Goal: Transaction & Acquisition: Purchase product/service

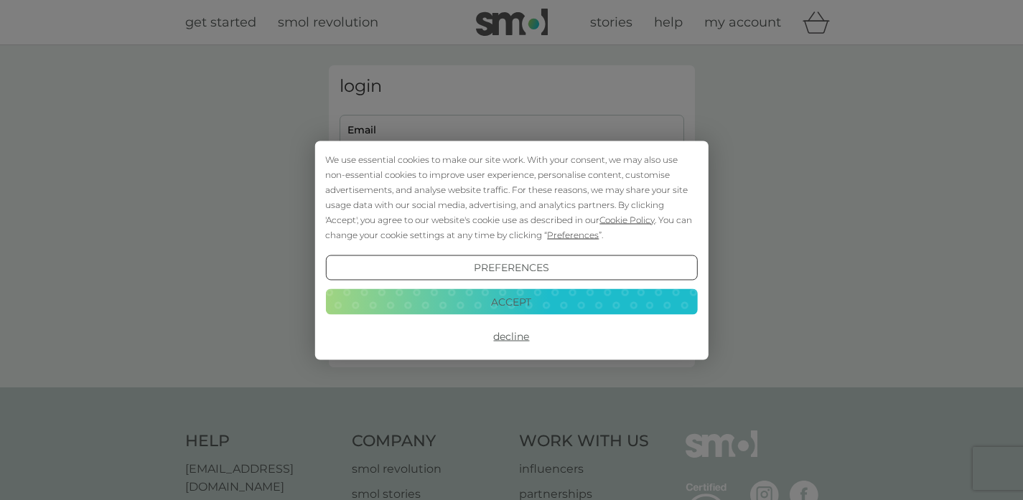
type input "[EMAIL_ADDRESS][DOMAIN_NAME]"
click at [504, 271] on button "Preferences" at bounding box center [511, 268] width 372 height 26
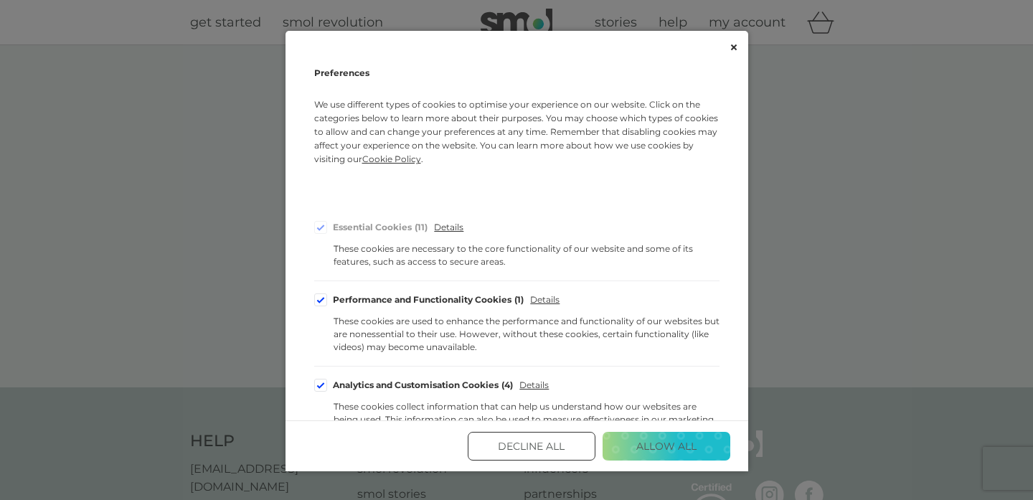
click at [555, 438] on button "Decline All" at bounding box center [532, 446] width 128 height 29
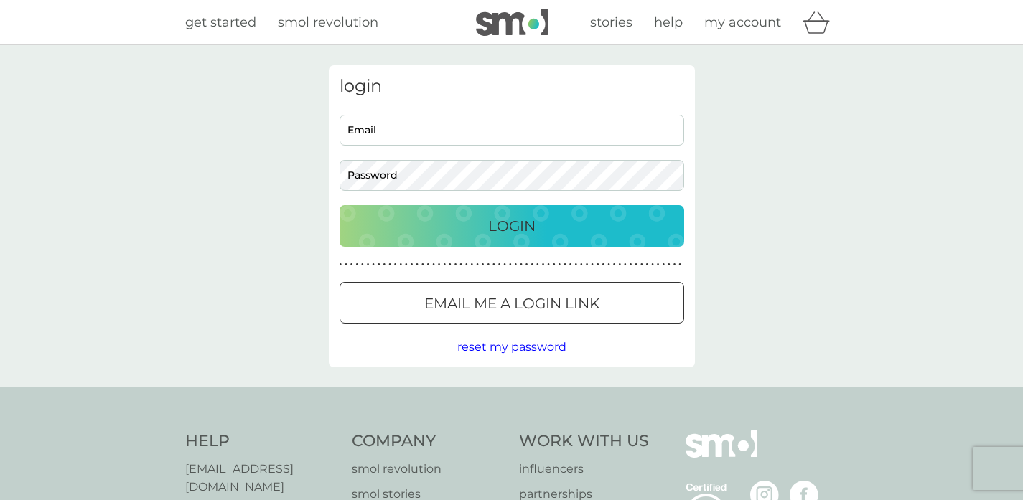
type input "mcbfiona@gmail.com"
click at [493, 225] on p "Login" at bounding box center [511, 226] width 47 height 23
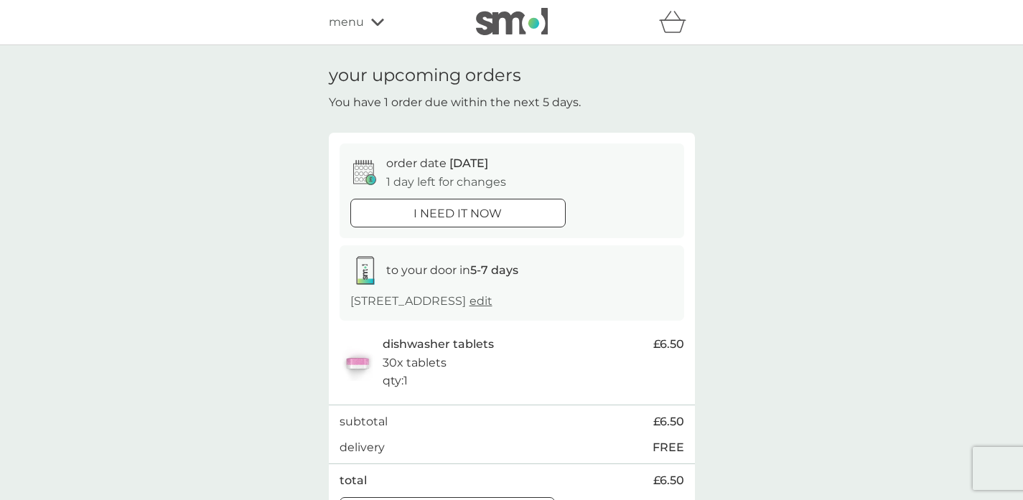
click at [669, 22] on icon "basket" at bounding box center [672, 22] width 27 height 22
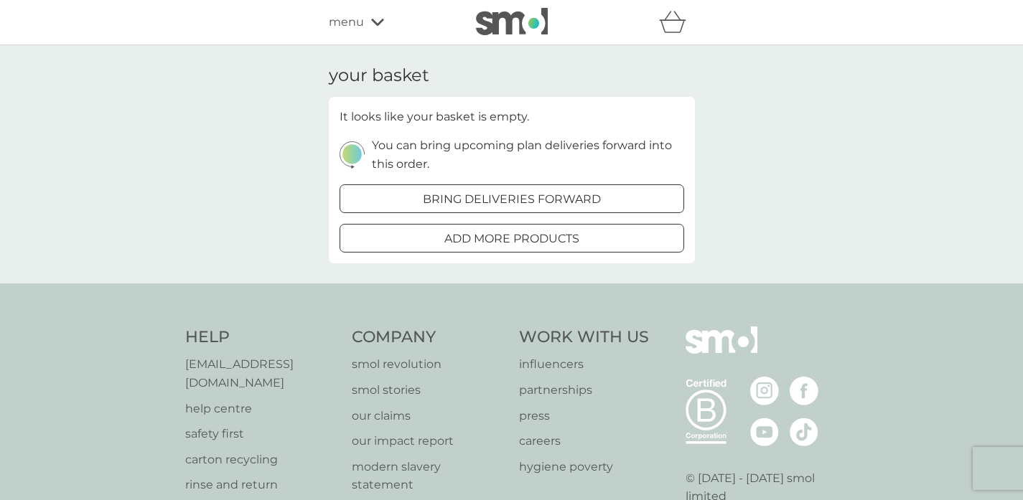
click at [477, 238] on p "add more products" at bounding box center [511, 239] width 135 height 19
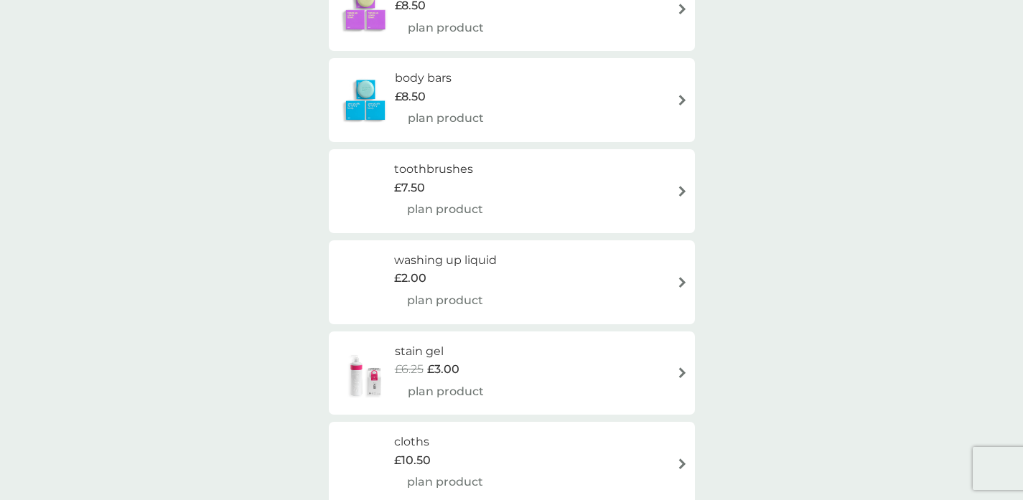
scroll to position [1442, 0]
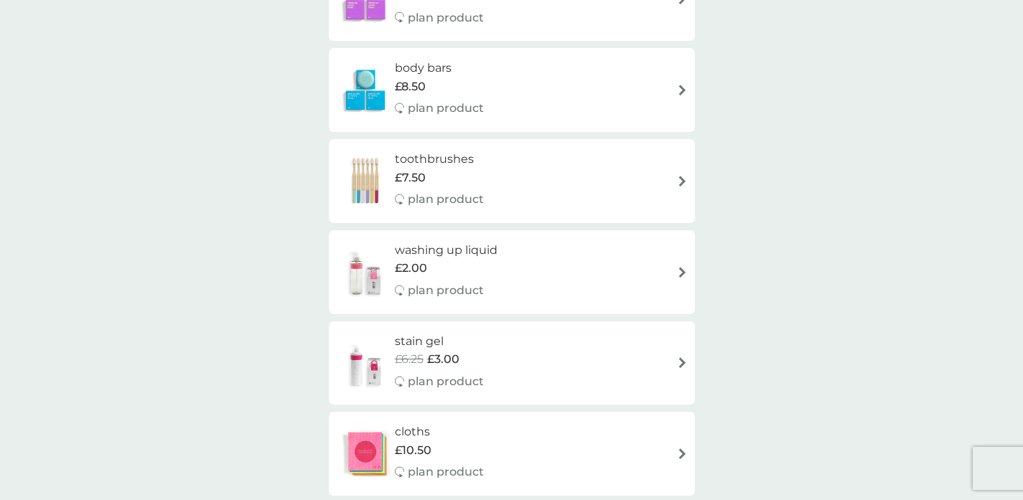
click at [453, 258] on h6 "washing up liquid" at bounding box center [446, 250] width 103 height 19
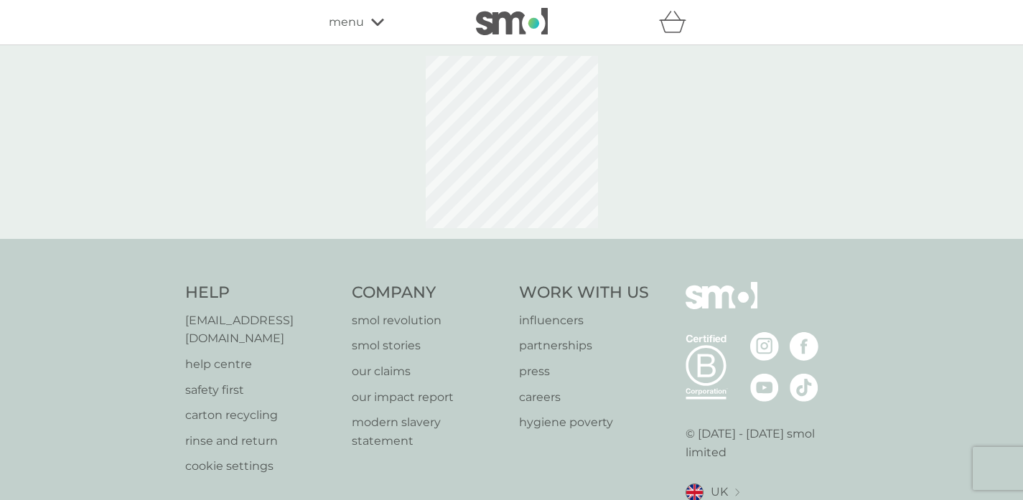
select select "112"
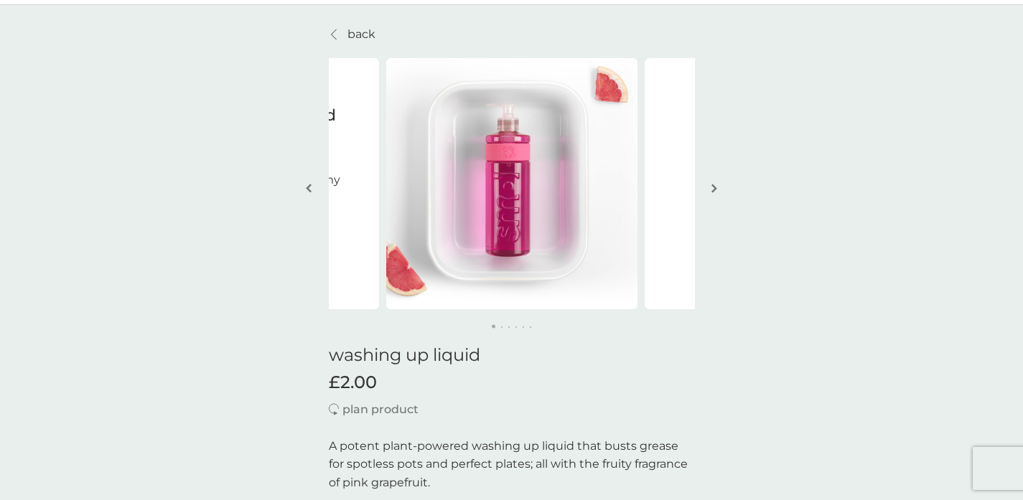
scroll to position [26, 0]
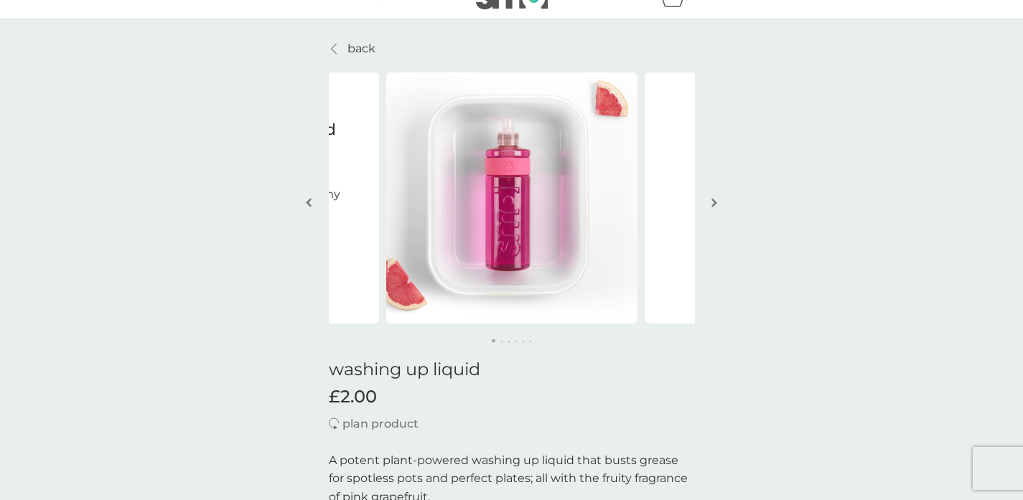
click at [713, 200] on img "button" at bounding box center [714, 202] width 6 height 11
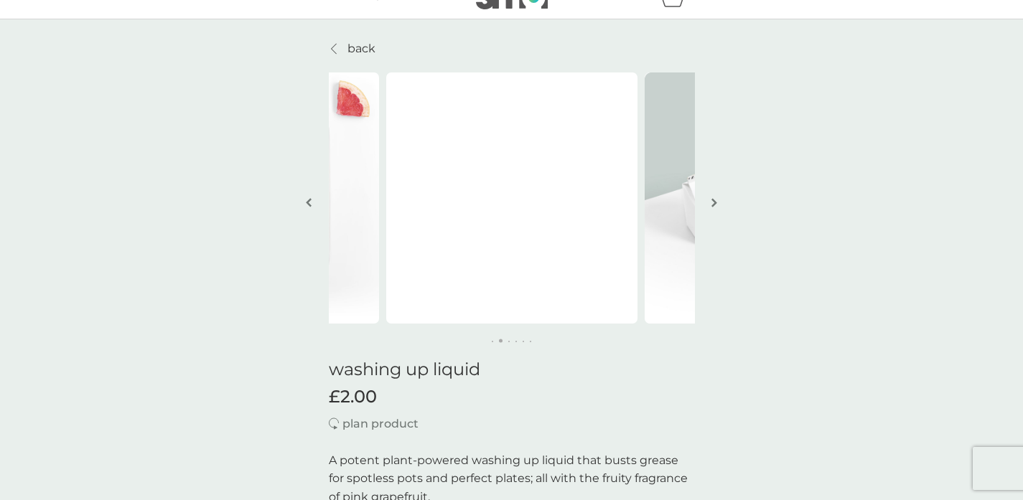
click at [713, 200] on img "button" at bounding box center [714, 202] width 6 height 11
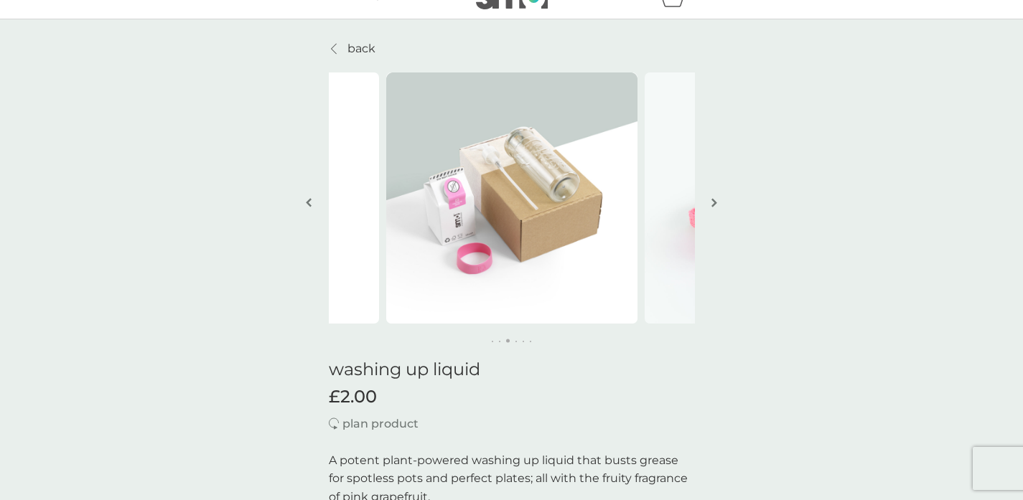
click at [713, 200] on img "button" at bounding box center [714, 202] width 6 height 11
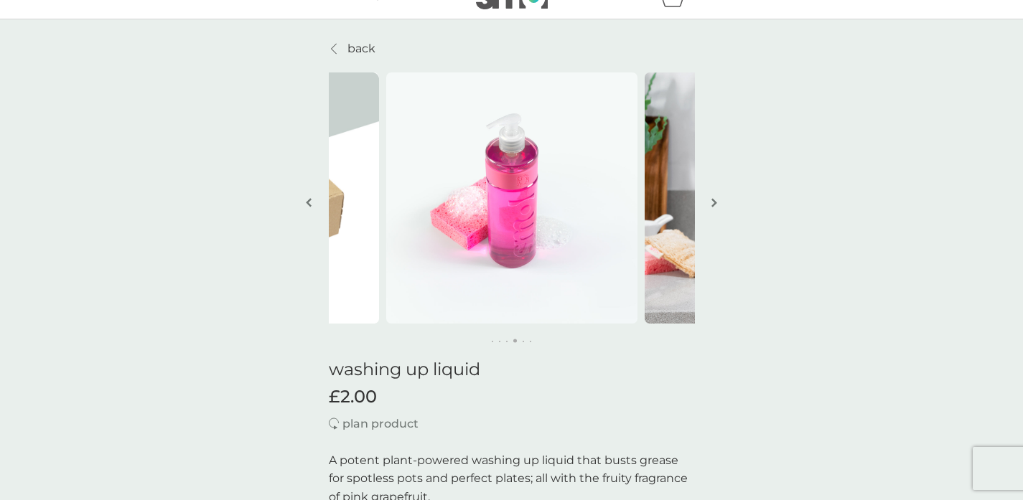
click at [713, 200] on img "button" at bounding box center [714, 202] width 6 height 11
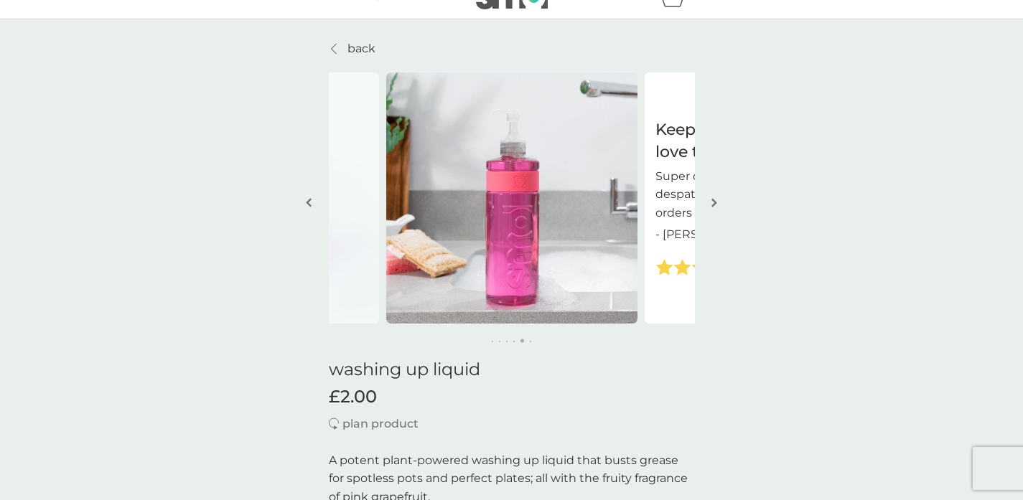
click at [713, 200] on img "button" at bounding box center [714, 202] width 6 height 11
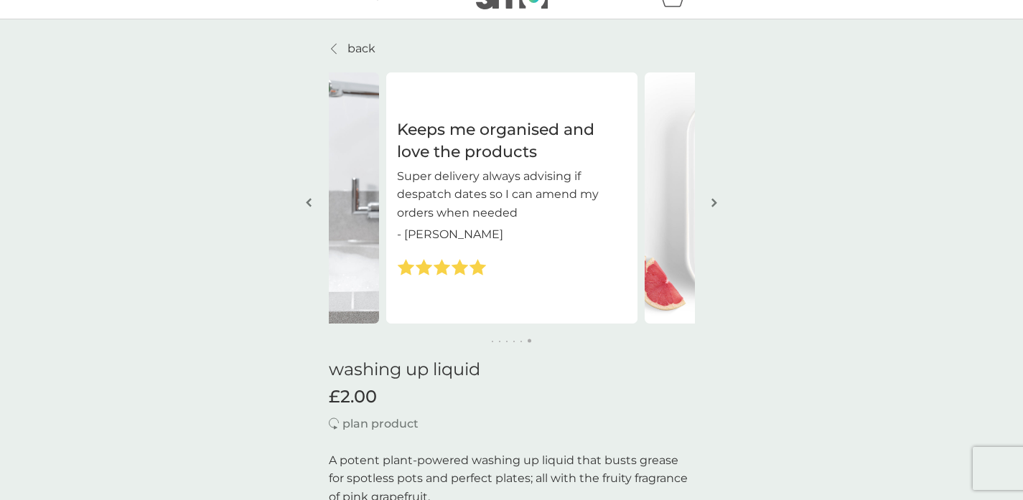
click at [713, 200] on img "button" at bounding box center [714, 202] width 6 height 11
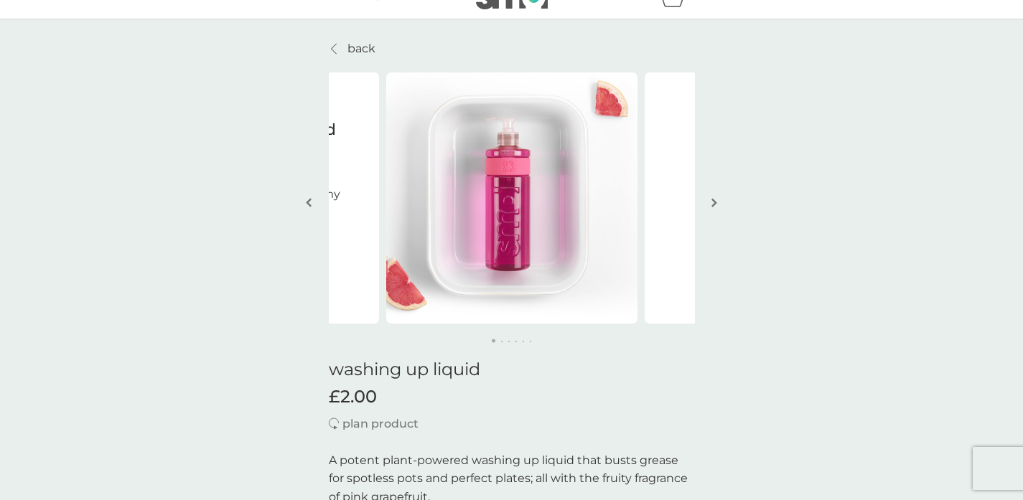
click at [713, 200] on img "button" at bounding box center [714, 202] width 6 height 11
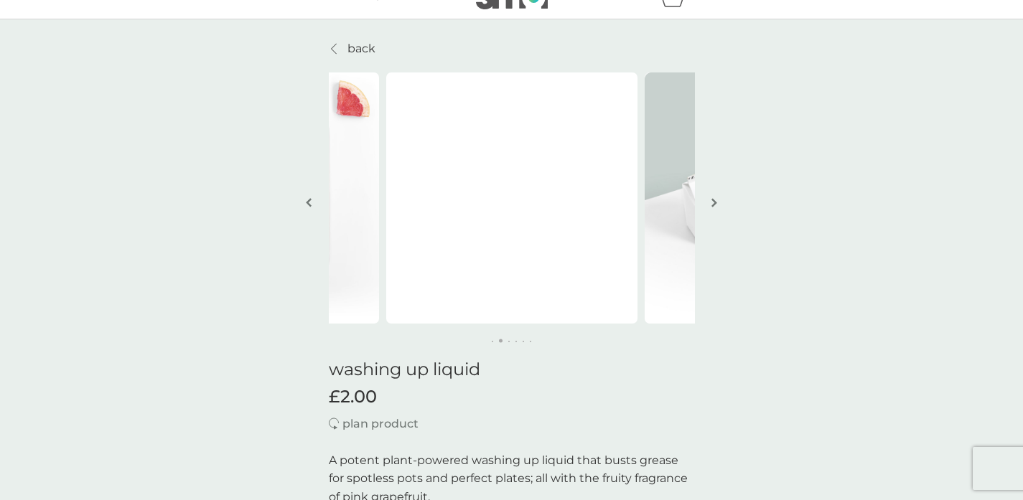
click at [713, 200] on img "button" at bounding box center [714, 202] width 6 height 11
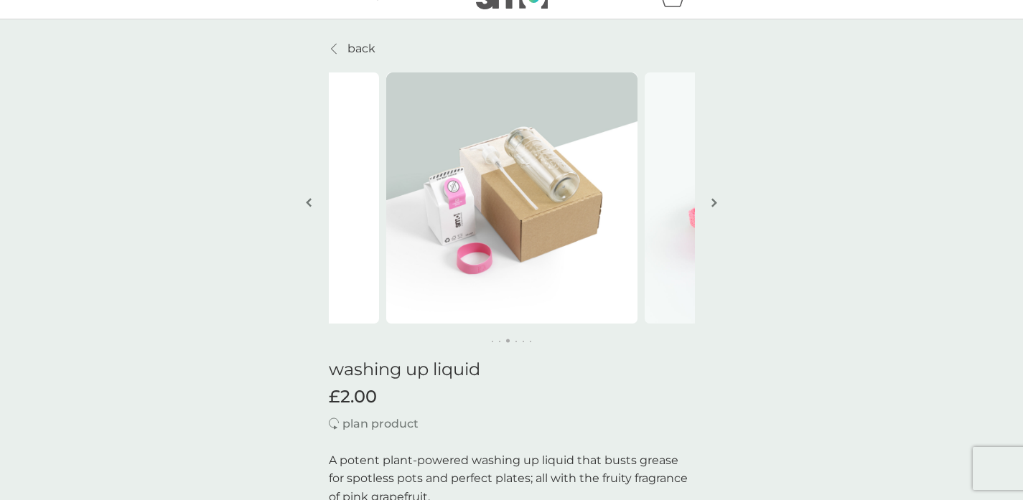
click at [713, 200] on img "button" at bounding box center [714, 202] width 6 height 11
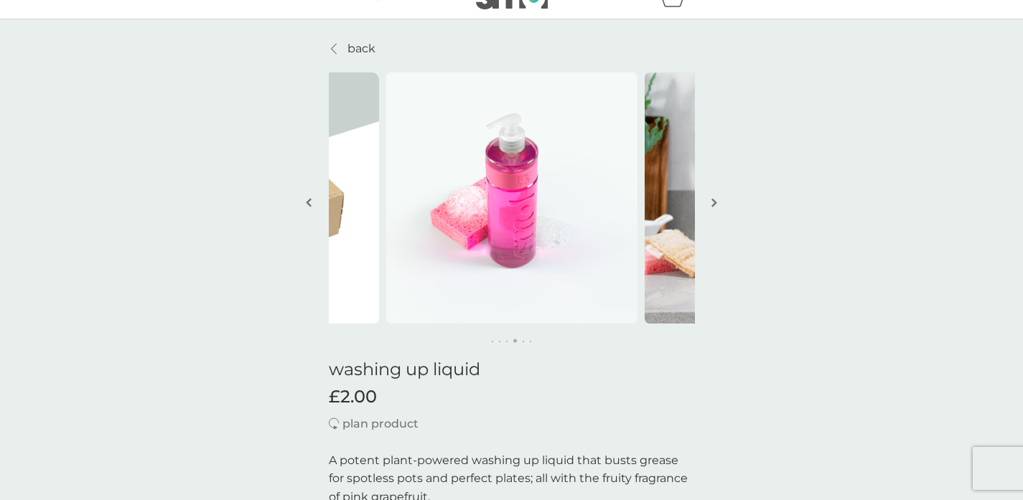
click at [313, 202] on button "button" at bounding box center [309, 204] width 11 height 72
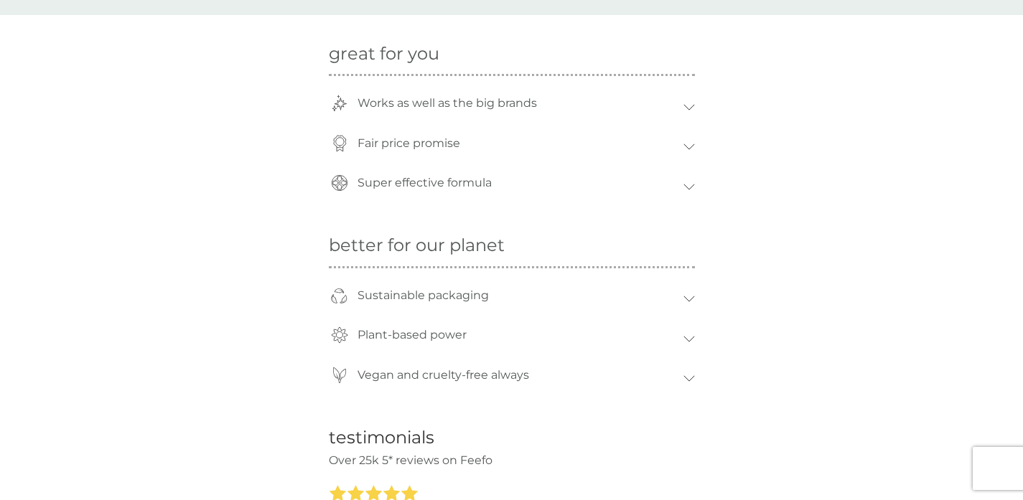
scroll to position [1032, 0]
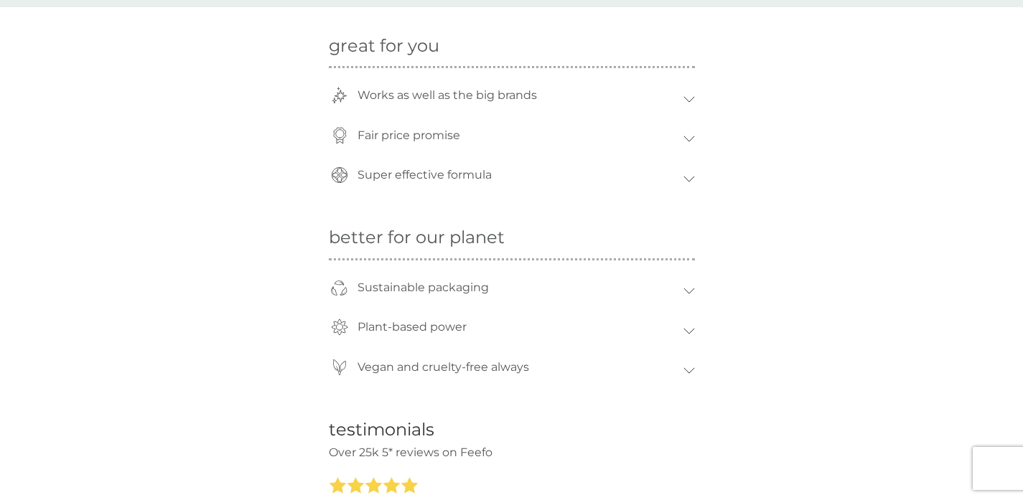
click at [681, 294] on div "Sustainable packaging" at bounding box center [516, 287] width 333 height 33
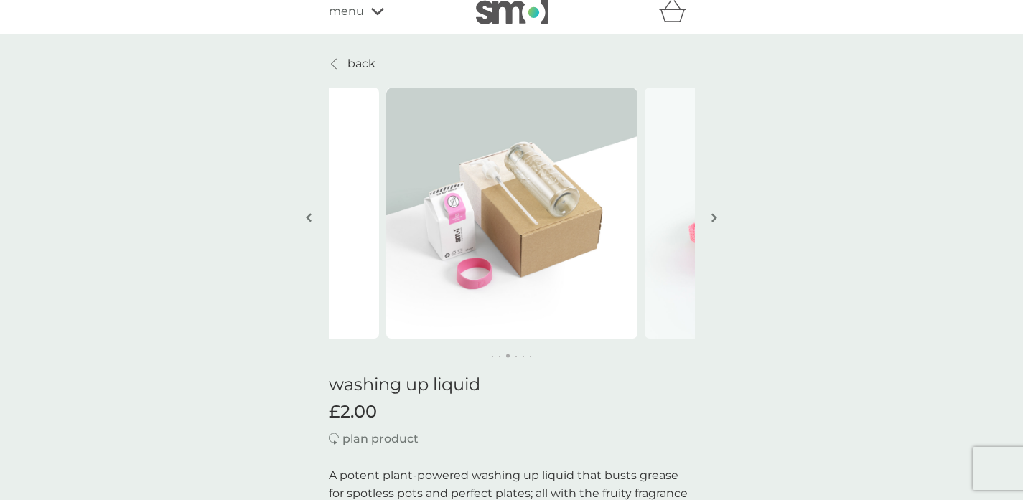
scroll to position [0, 0]
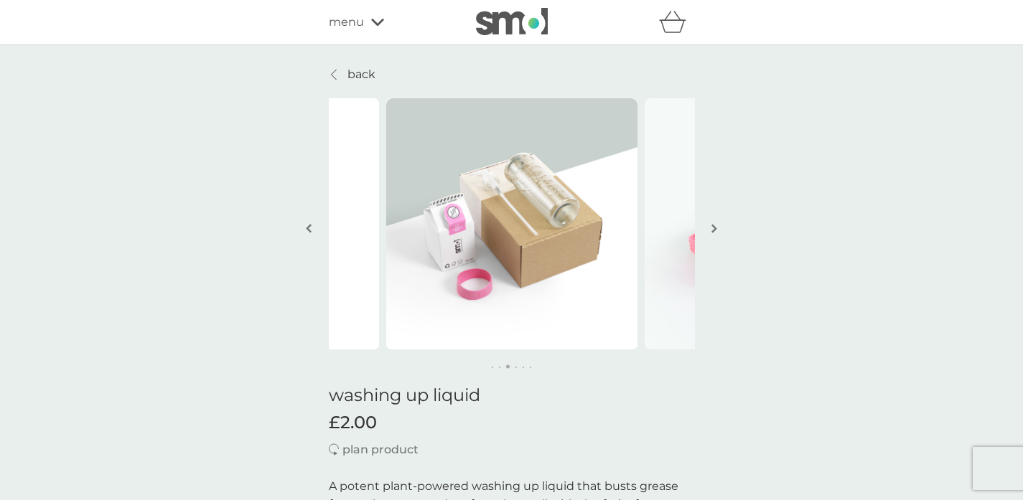
click at [359, 74] on p "back" at bounding box center [361, 74] width 28 height 19
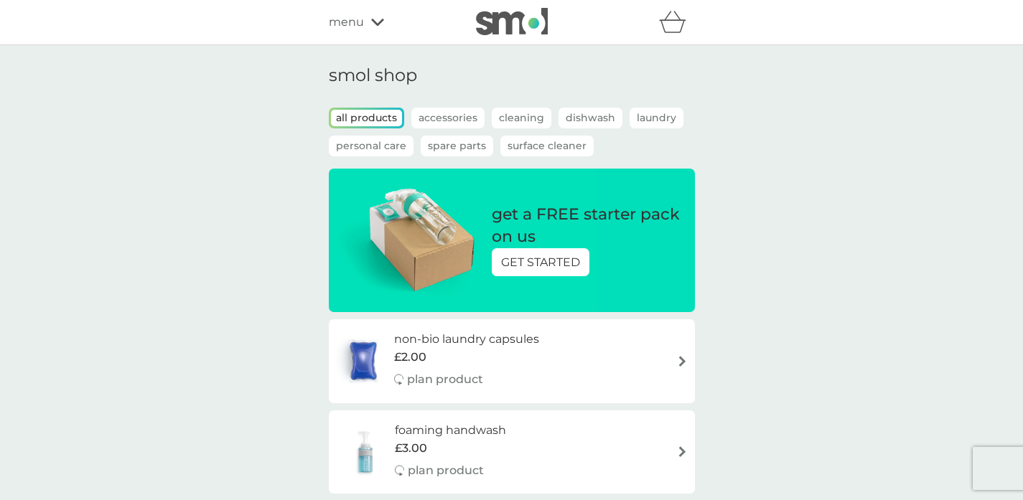
click at [400, 143] on p "Personal Care" at bounding box center [371, 146] width 85 height 21
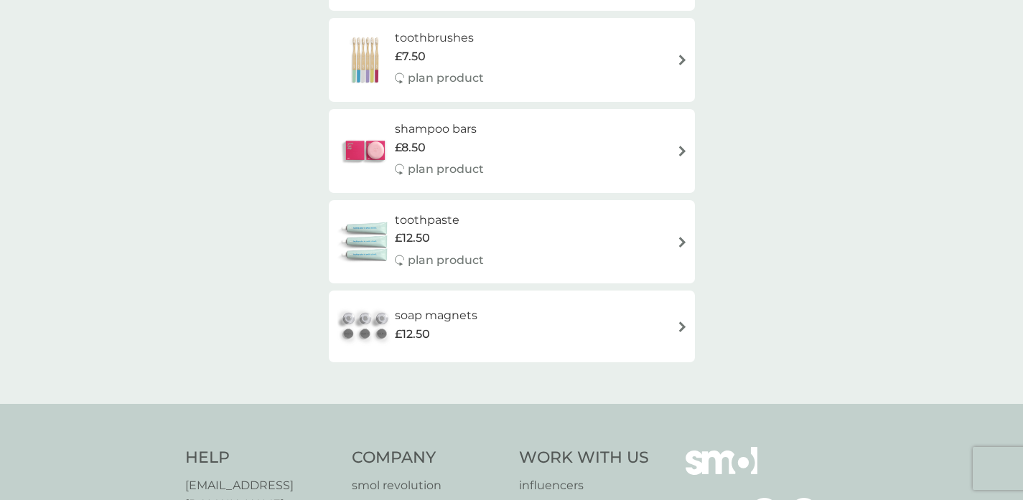
scroll to position [632, 0]
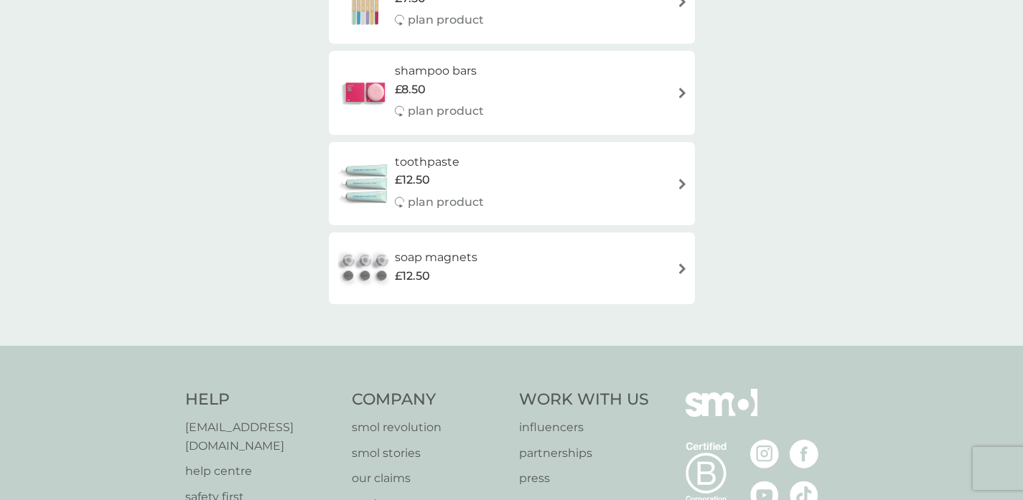
click at [559, 165] on div "toothpaste £12.50 plan product" at bounding box center [512, 184] width 352 height 62
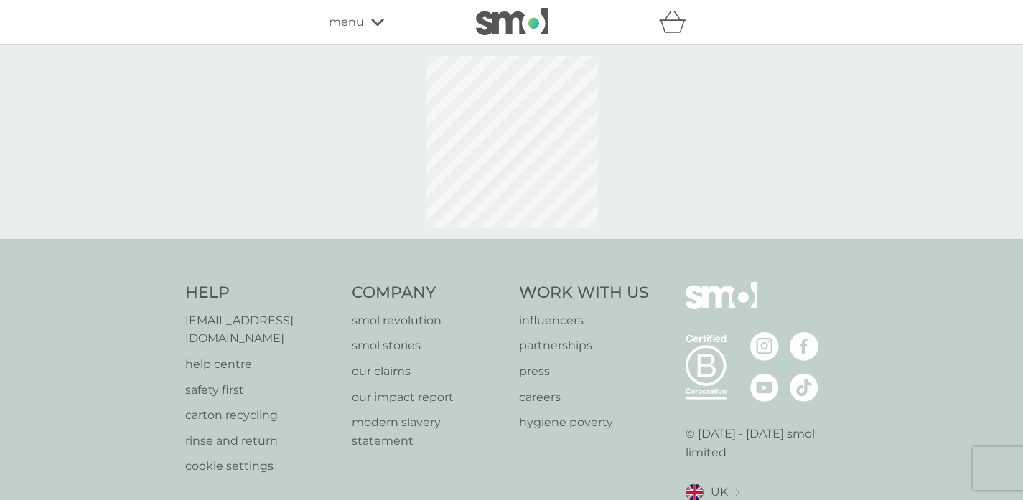
select select "91"
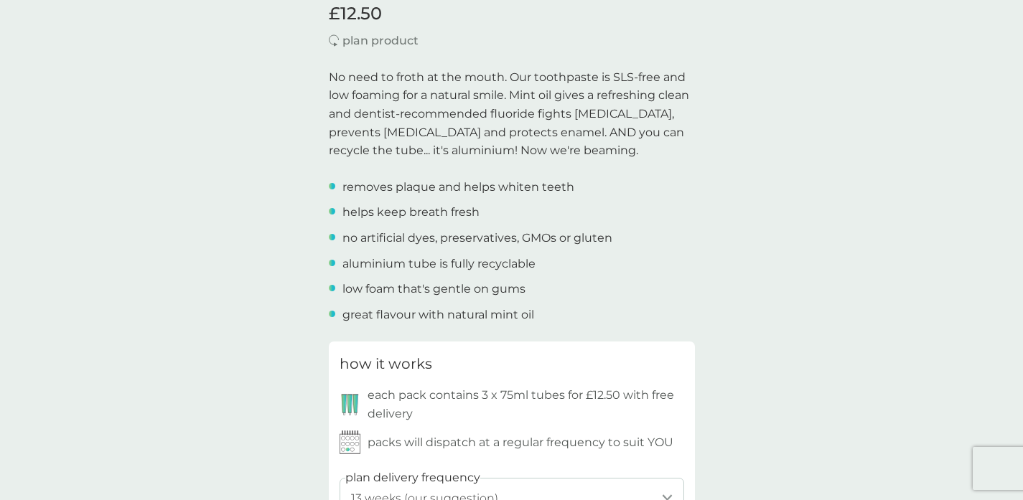
scroll to position [569, 0]
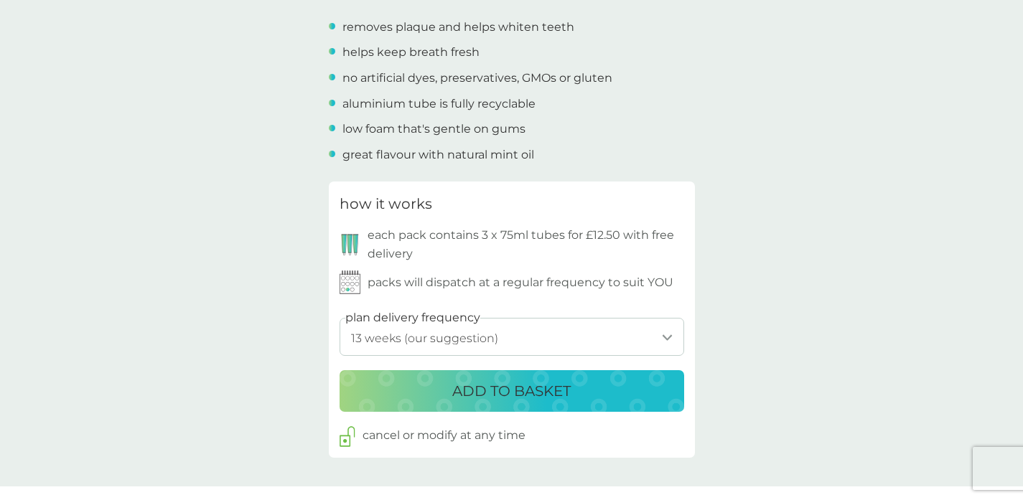
click at [538, 337] on select "1 week 2 weeks 3 weeks 4 weeks 5 weeks 6 weeks 7 weeks 8 weeks 9 weeks 10 weeks…" at bounding box center [511, 337] width 344 height 38
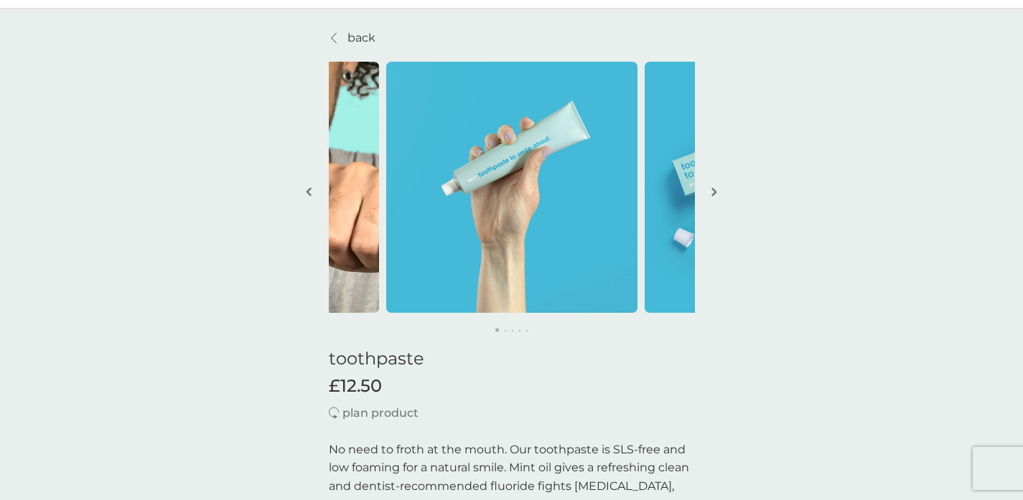
scroll to position [0, 0]
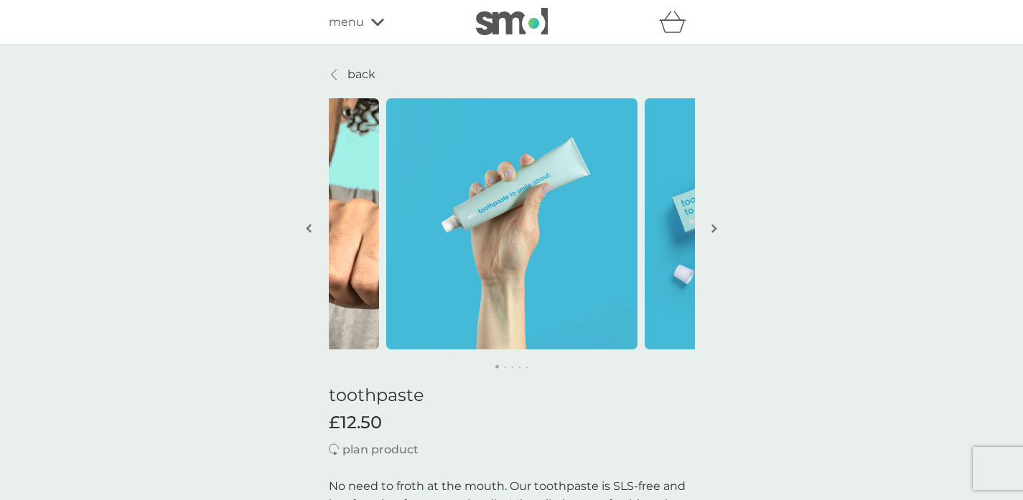
click at [366, 83] on p "back" at bounding box center [361, 74] width 28 height 19
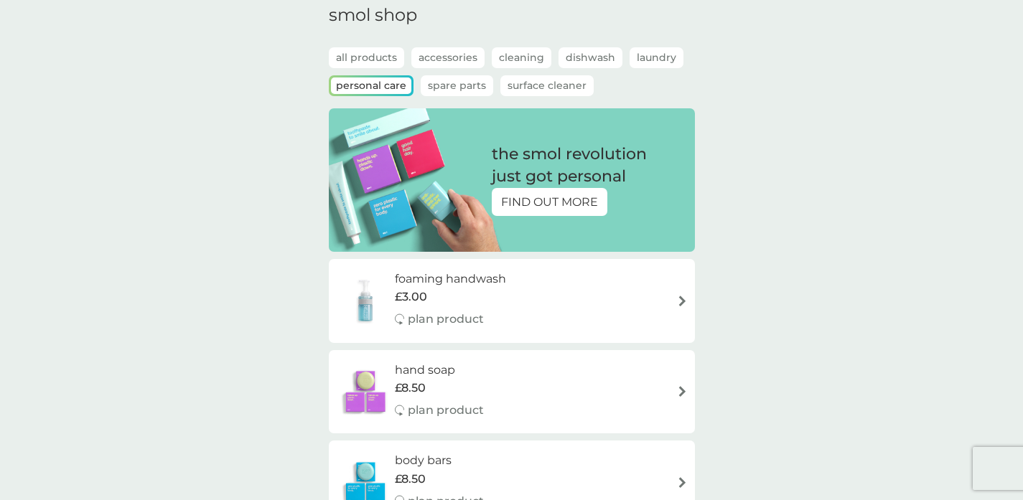
scroll to position [61, 0]
click at [639, 58] on p "Laundry" at bounding box center [656, 57] width 54 height 21
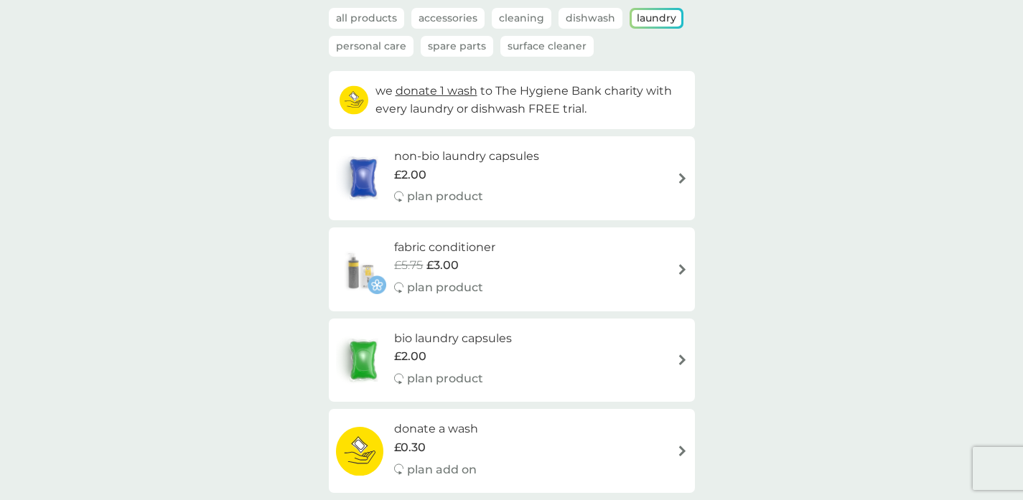
scroll to position [88, 0]
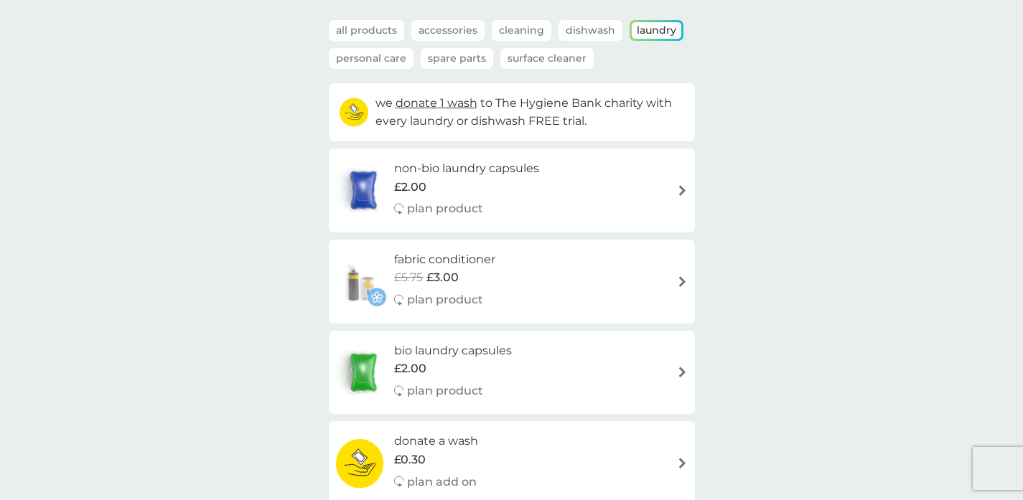
click at [609, 398] on div "bio laundry capsules £2.00 plan product" at bounding box center [512, 373] width 352 height 62
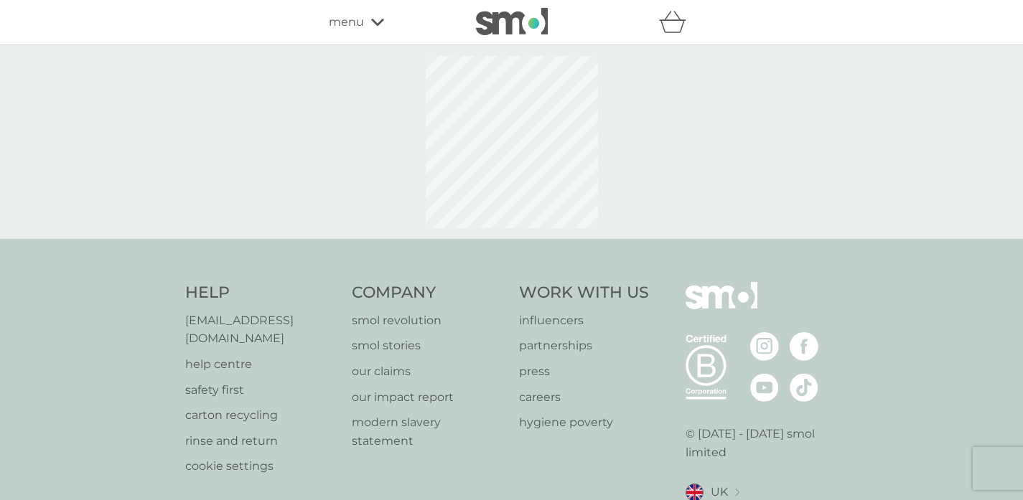
select select "42"
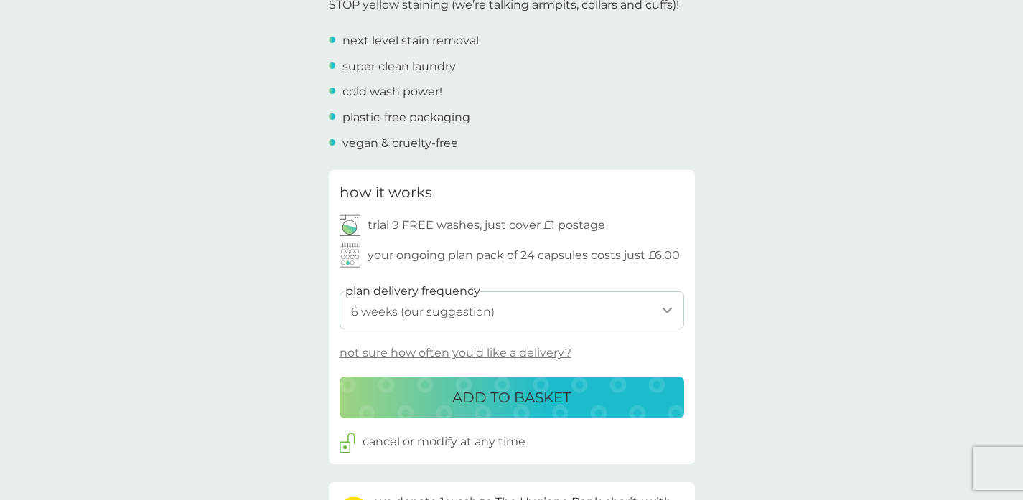
scroll to position [545, 0]
